Goal: Information Seeking & Learning: Learn about a topic

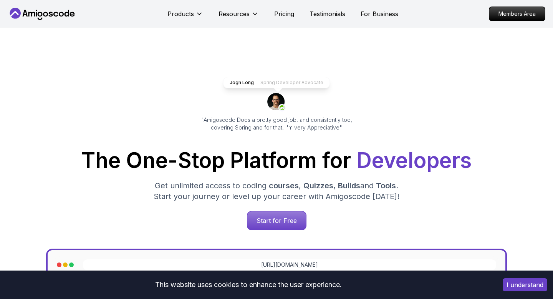
click at [503, 17] on p "Members Area" at bounding box center [517, 14] width 56 height 14
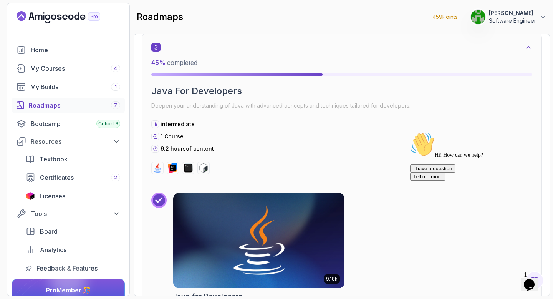
scroll to position [946, 0]
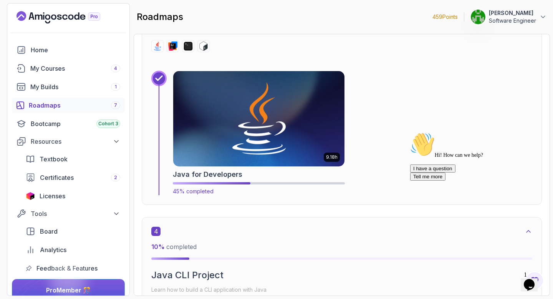
click at [253, 124] on img at bounding box center [259, 119] width 180 height 100
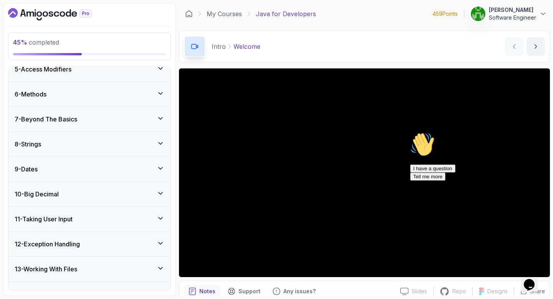
scroll to position [315, 0]
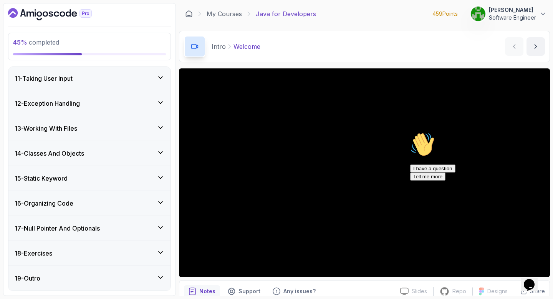
click at [98, 227] on h3 "17 - Null Pointer And Optionals" at bounding box center [57, 227] width 85 height 9
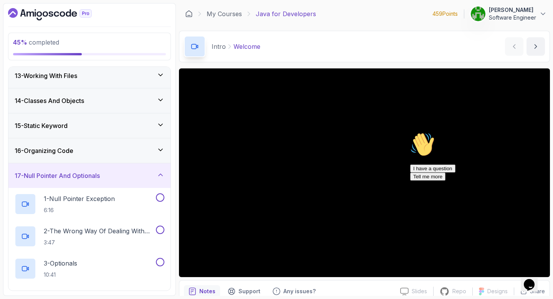
scroll to position [299, 0]
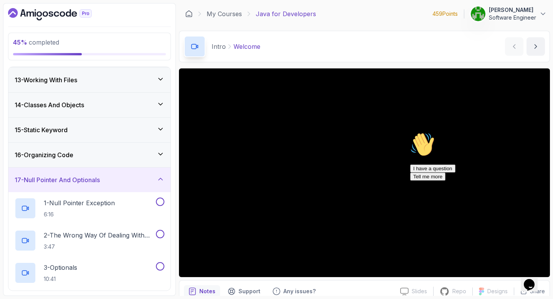
click at [86, 148] on div "16 - Organizing Code" at bounding box center [89, 154] width 162 height 25
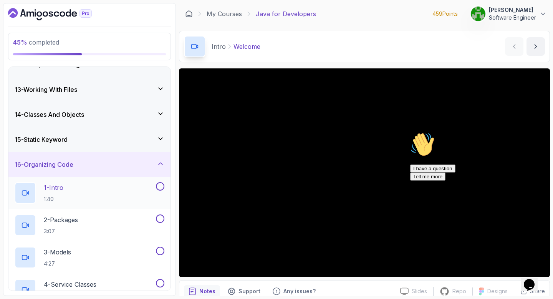
scroll to position [286, 0]
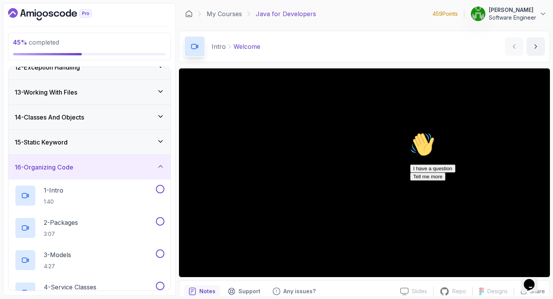
click at [90, 144] on div "15 - Static Keyword" at bounding box center [90, 141] width 150 height 9
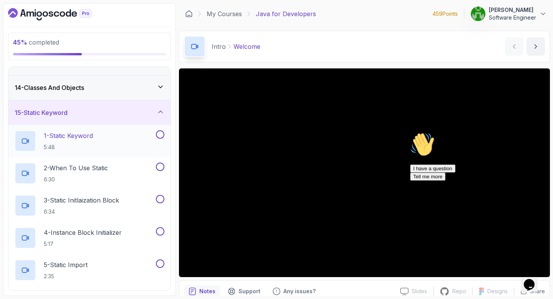
scroll to position [313, 0]
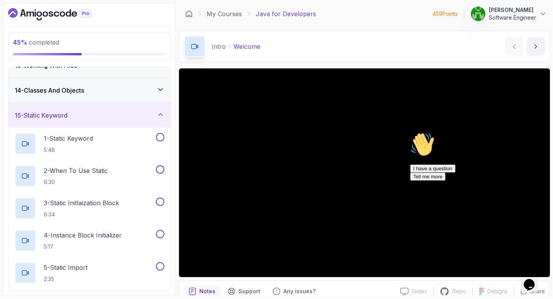
click at [89, 91] on div "14 - Classes And Objects" at bounding box center [90, 90] width 150 height 9
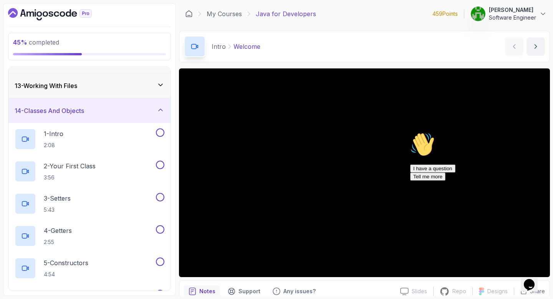
scroll to position [282, 0]
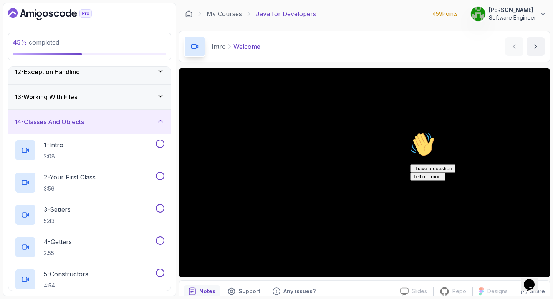
click at [77, 97] on h3 "13 - Working With Files" at bounding box center [46, 96] width 63 height 9
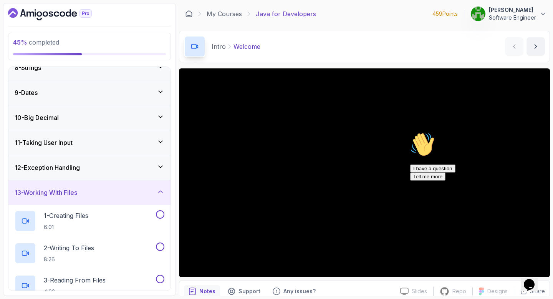
scroll to position [185, 0]
click at [87, 119] on div "10 - Big Decimal" at bounding box center [90, 118] width 150 height 9
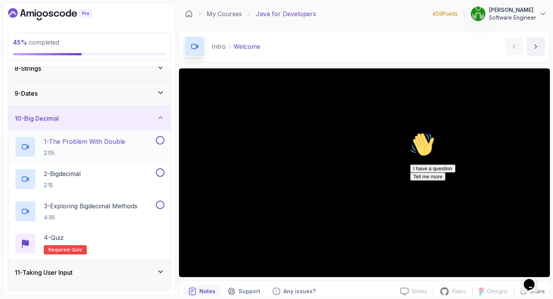
click at [95, 146] on h2 "1 - The Problem With Double 2:05" at bounding box center [84, 147] width 81 height 20
